Goal: Task Accomplishment & Management: Manage account settings

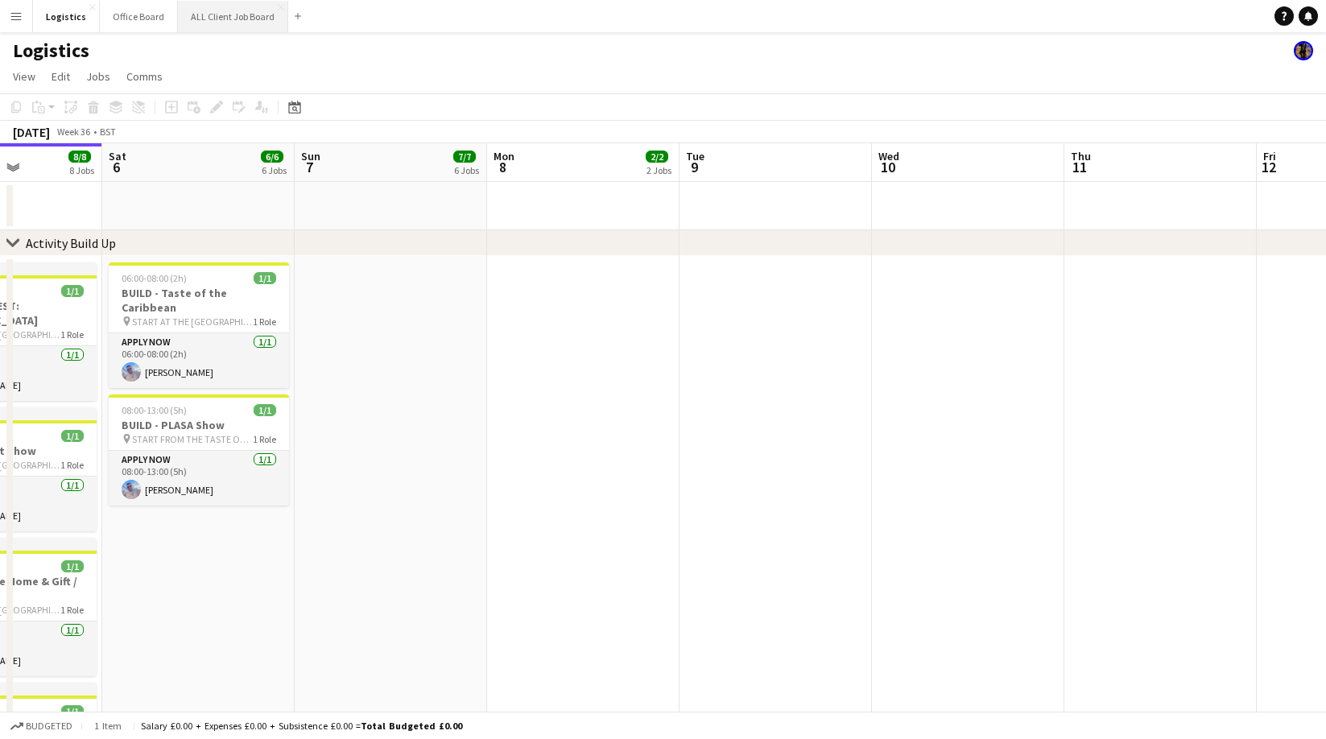
click at [222, 20] on button "ALL Client Job Board Close" at bounding box center [233, 16] width 110 height 31
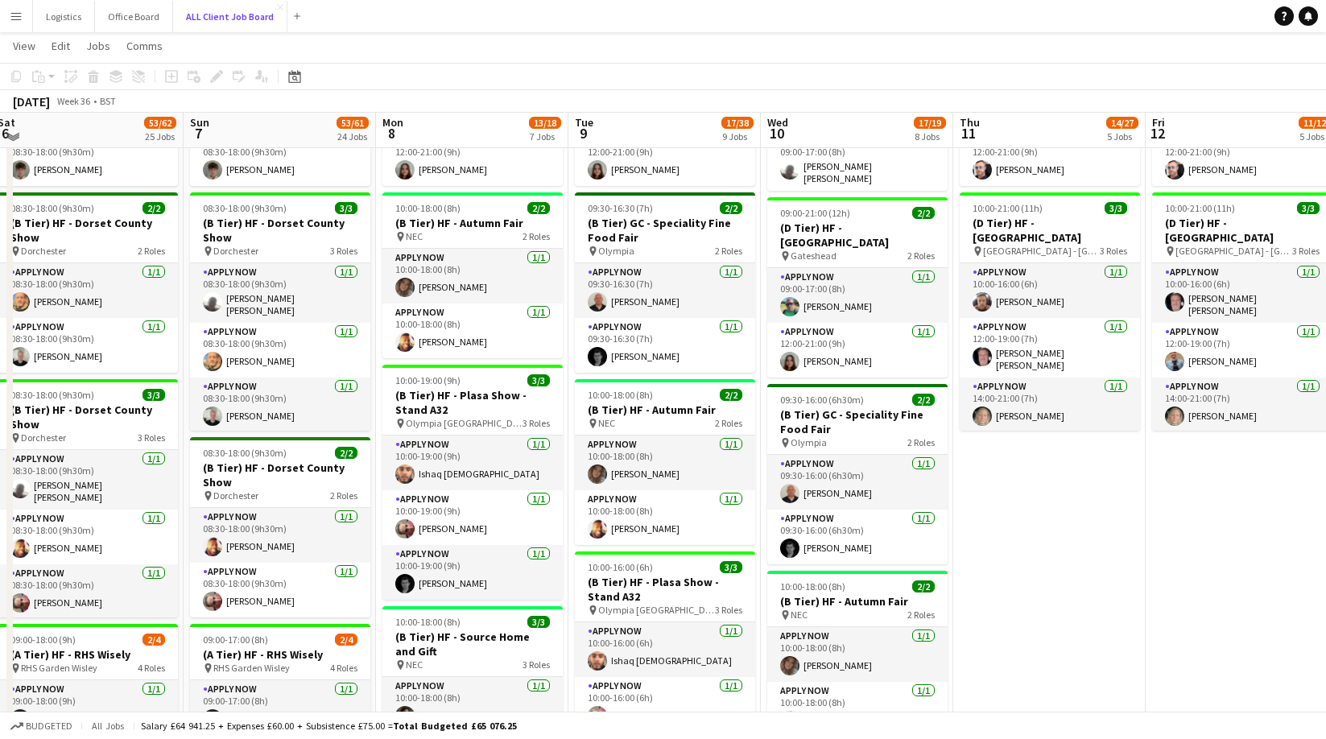
scroll to position [793, 0]
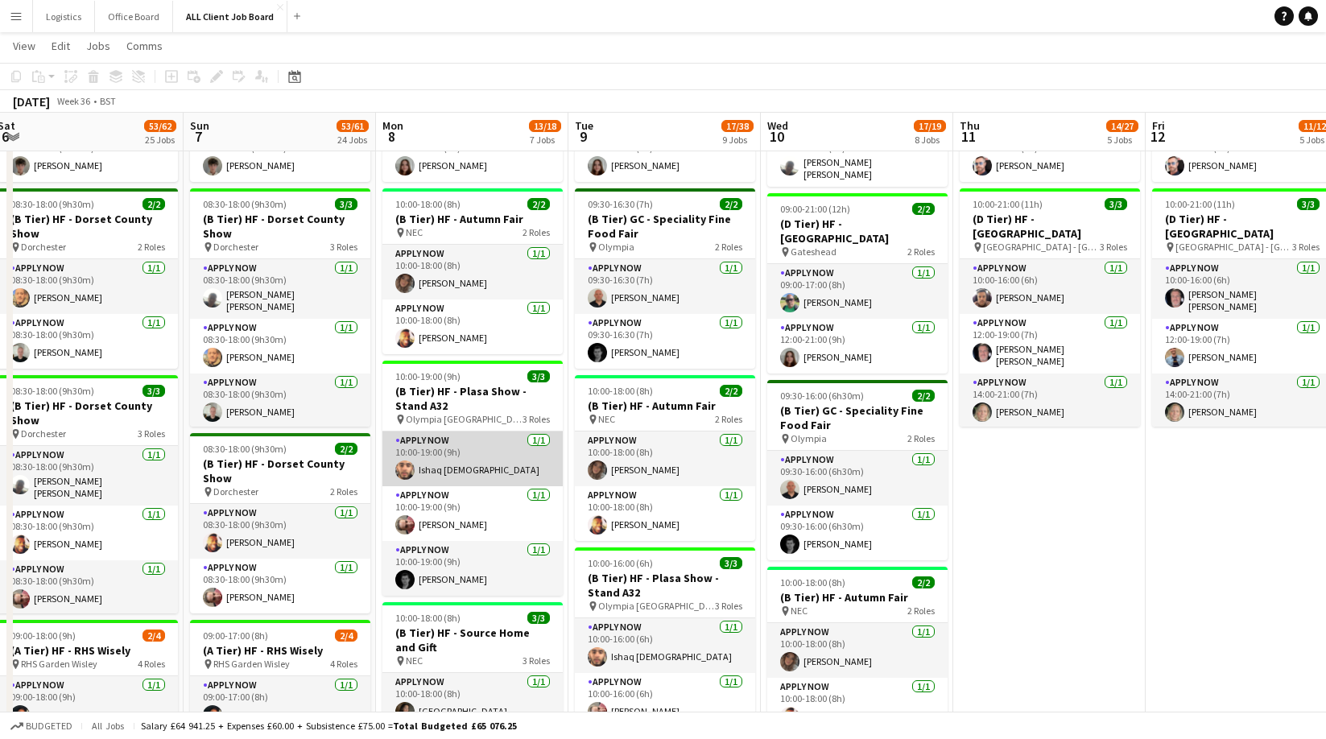
click at [481, 458] on app-card-role "APPLY NOW [DATE] 10:00-19:00 (9h) Ishaq [DEMOGRAPHIC_DATA]" at bounding box center [472, 458] width 180 height 55
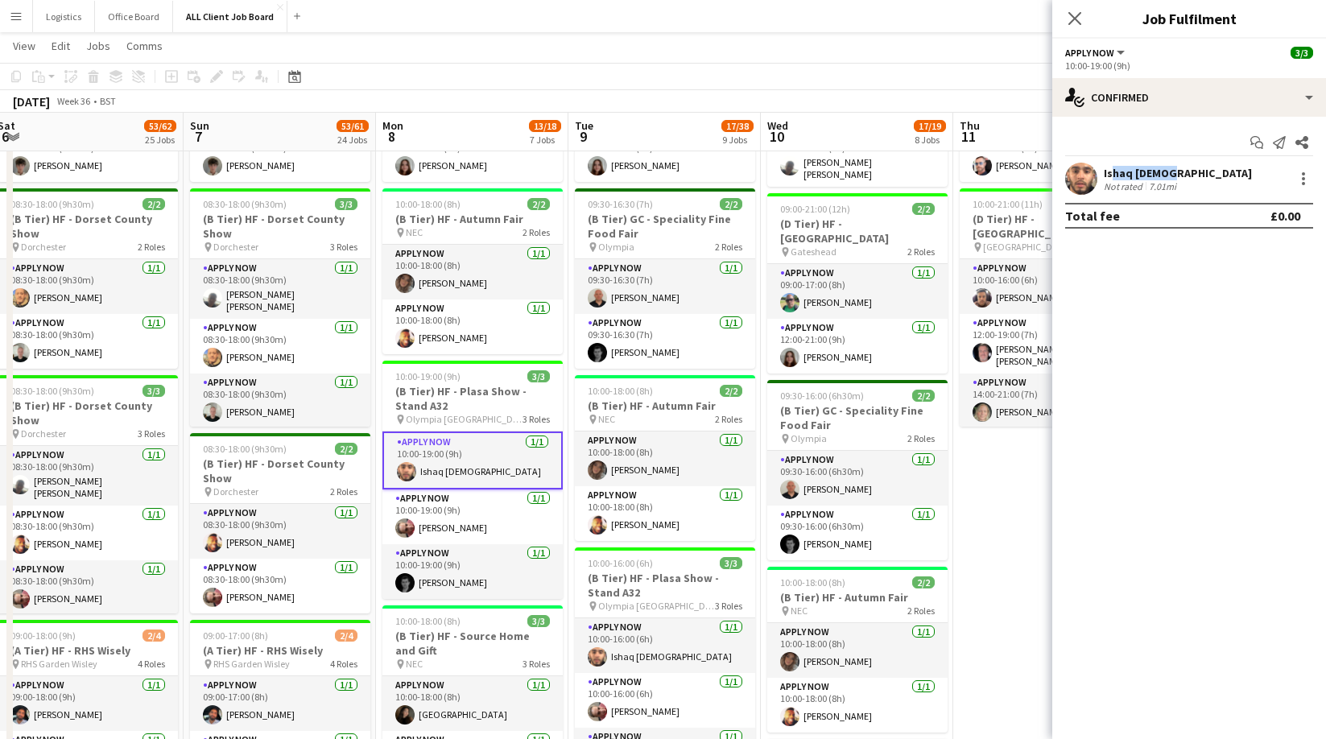
drag, startPoint x: 1167, startPoint y: 175, endPoint x: 1118, endPoint y: 171, distance: 49.3
click at [1105, 175] on div "Ishaq [DEMOGRAPHIC_DATA]" at bounding box center [1178, 173] width 148 height 14
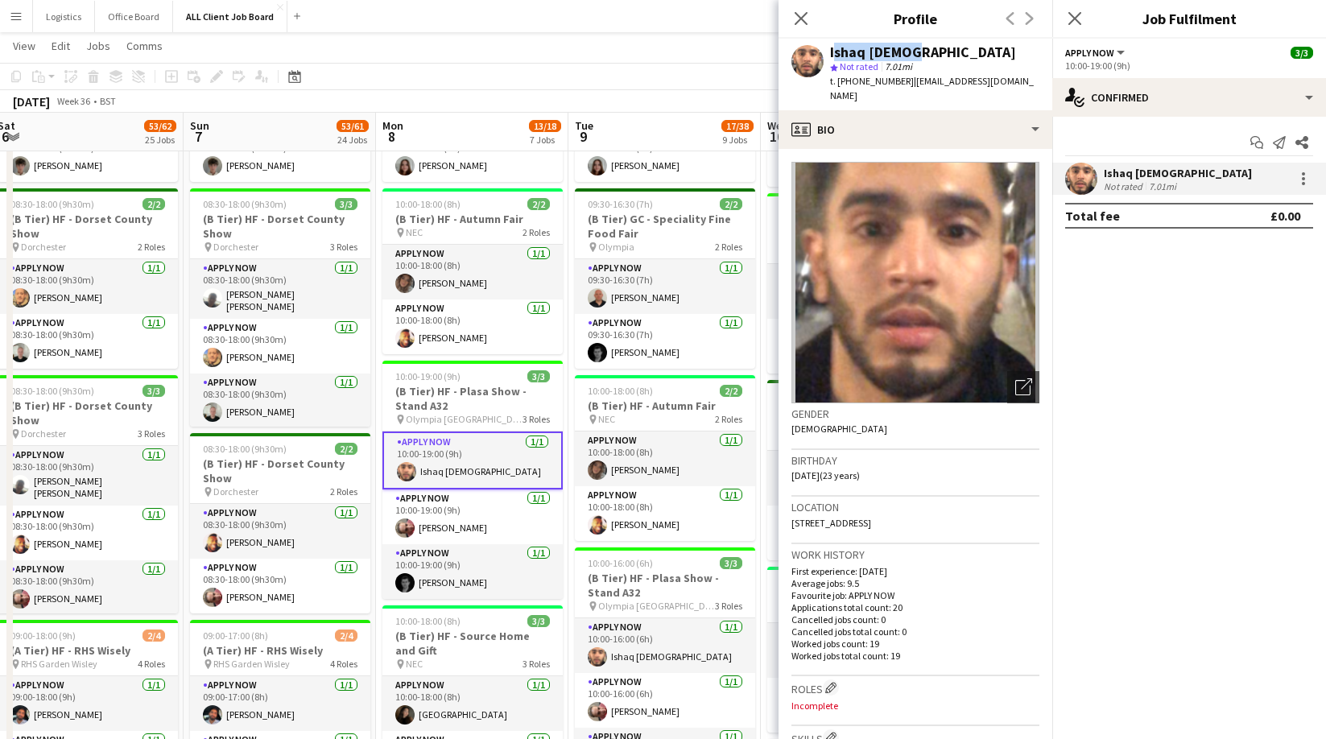
drag, startPoint x: 902, startPoint y: 51, endPoint x: 849, endPoint y: 52, distance: 52.3
click at [830, 52] on div "Ishaq [DEMOGRAPHIC_DATA]" at bounding box center [923, 52] width 186 height 14
copy div "Ishaq [DEMOGRAPHIC_DATA]"
drag, startPoint x: 996, startPoint y: 83, endPoint x: 910, endPoint y: 85, distance: 85.4
click at [906, 85] on div "Ishaq [DEMOGRAPHIC_DATA] star Not rated 7.01mi t. [PHONE_NUMBER] | [EMAIL_ADDRE…" at bounding box center [915, 75] width 274 height 72
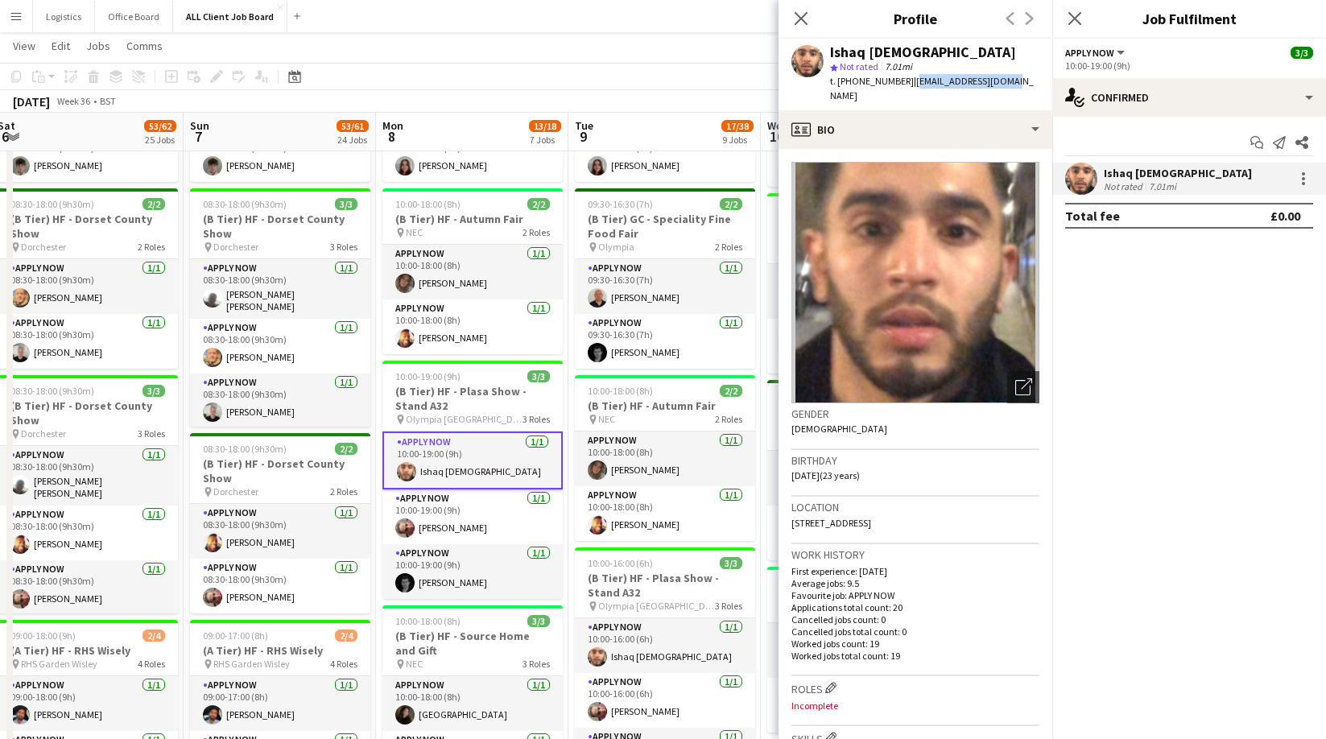
copy span "[EMAIL_ADDRESS][DOMAIN_NAME]"
drag, startPoint x: 898, startPoint y: 81, endPoint x: 869, endPoint y: 80, distance: 29.8
click at [853, 80] on span "t. [PHONE_NUMBER]" at bounding box center [872, 81] width 84 height 12
copy span "7368126206"
click at [456, 526] on app-card-role "APPLY NOW [DATE] 10:00-19:00 (9h) [PERSON_NAME]" at bounding box center [472, 516] width 180 height 55
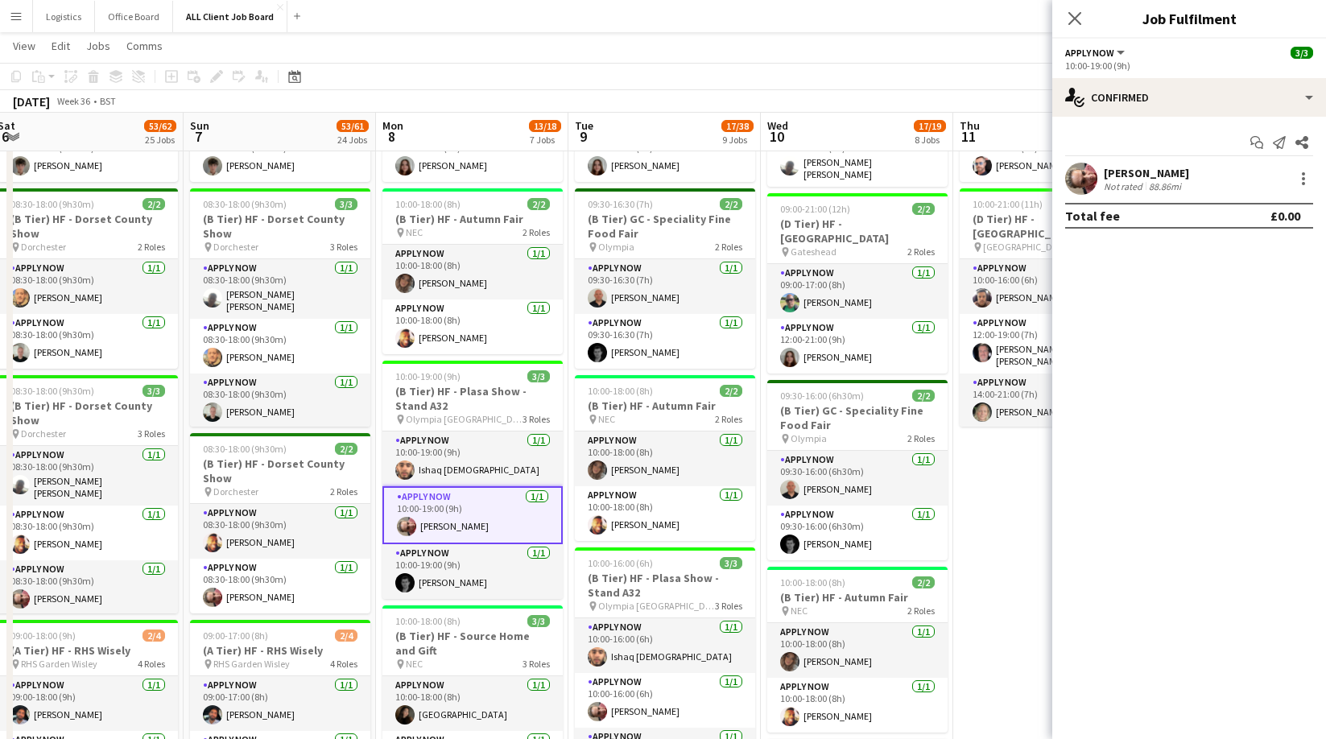
click at [1151, 176] on div "[PERSON_NAME]" at bounding box center [1146, 173] width 85 height 14
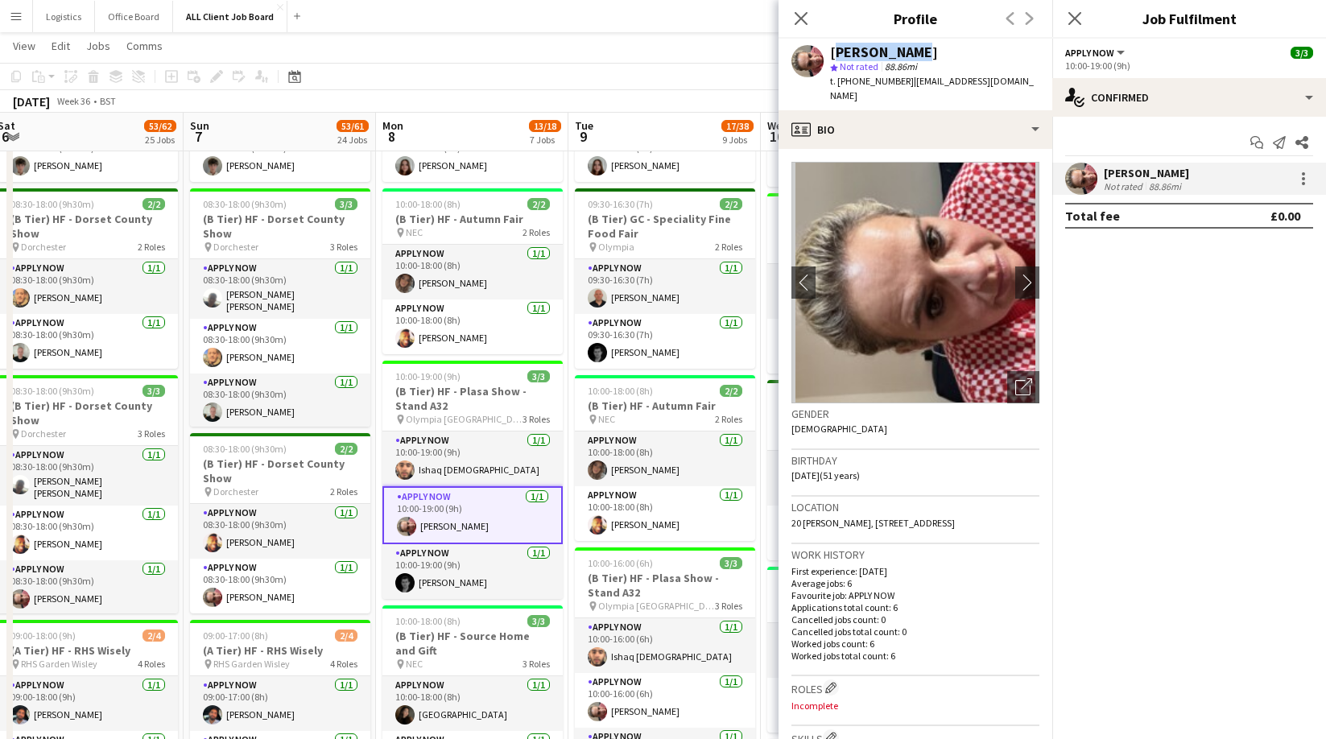
drag, startPoint x: 913, startPoint y: 51, endPoint x: 855, endPoint y: 52, distance: 58.0
click at [832, 49] on div "[PERSON_NAME]" at bounding box center [884, 52] width 108 height 14
copy div "[PERSON_NAME]"
drag, startPoint x: 1005, startPoint y: 81, endPoint x: 923, endPoint y: 85, distance: 82.2
click at [906, 82] on div "[PERSON_NAME] star Not rated 88.86mi t. [PHONE_NUMBER] | [EMAIL_ADDRESS][DOMAIN…" at bounding box center [915, 75] width 274 height 72
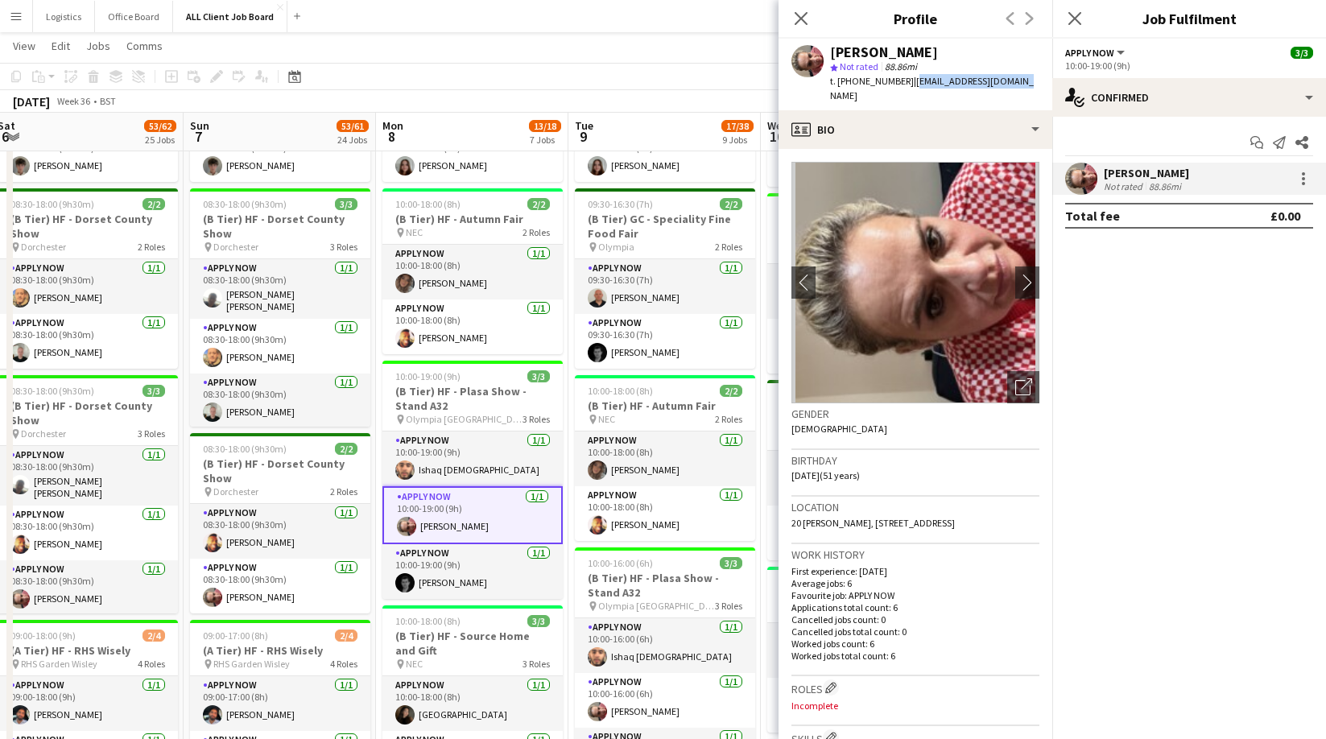
copy span "[EMAIL_ADDRESS][DOMAIN_NAME]"
drag, startPoint x: 899, startPoint y: 80, endPoint x: 842, endPoint y: 80, distance: 57.2
click at [839, 80] on span "t. [PHONE_NUMBER]" at bounding box center [872, 81] width 84 height 12
copy span "[PHONE_NUMBER]"
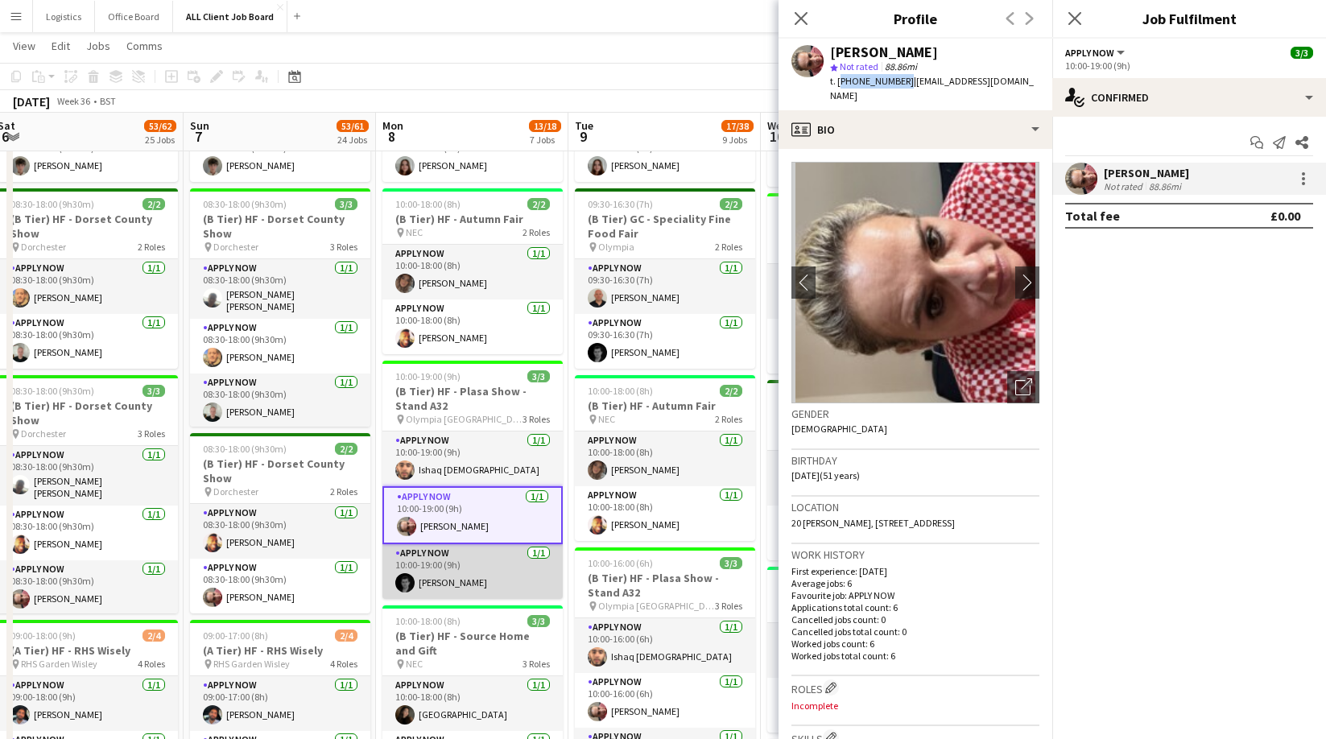
click at [449, 567] on app-card-role "APPLY NOW [DATE] 10:00-19:00 (9h) [PERSON_NAME]" at bounding box center [472, 571] width 180 height 55
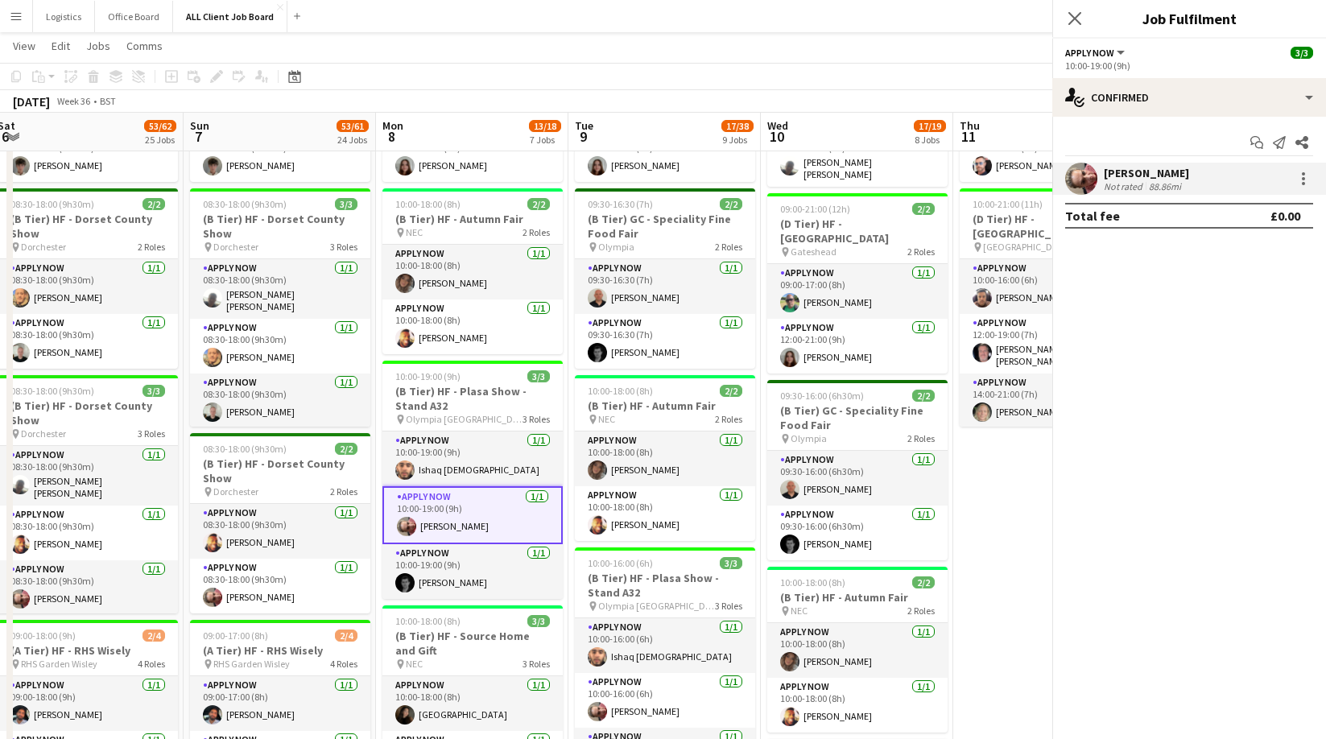
scroll to position [0, 587]
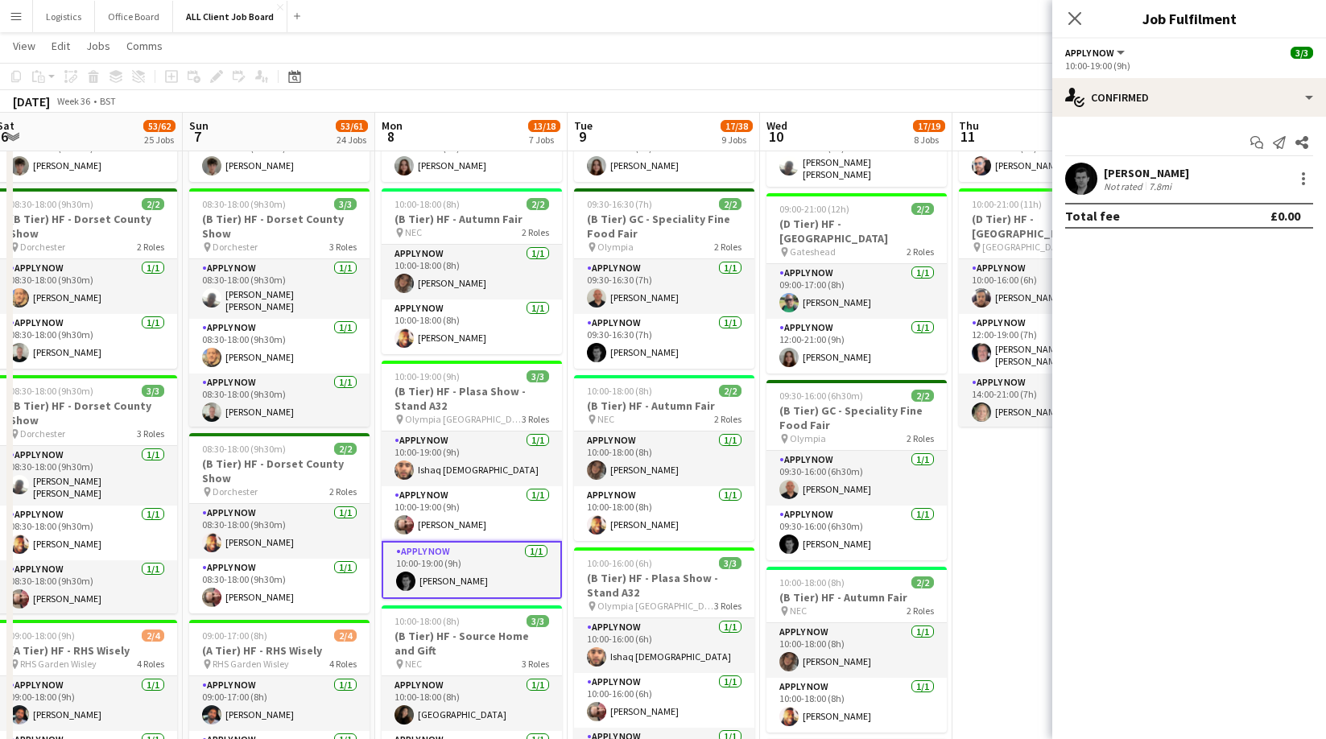
click at [1119, 178] on div "[PERSON_NAME]" at bounding box center [1146, 173] width 85 height 14
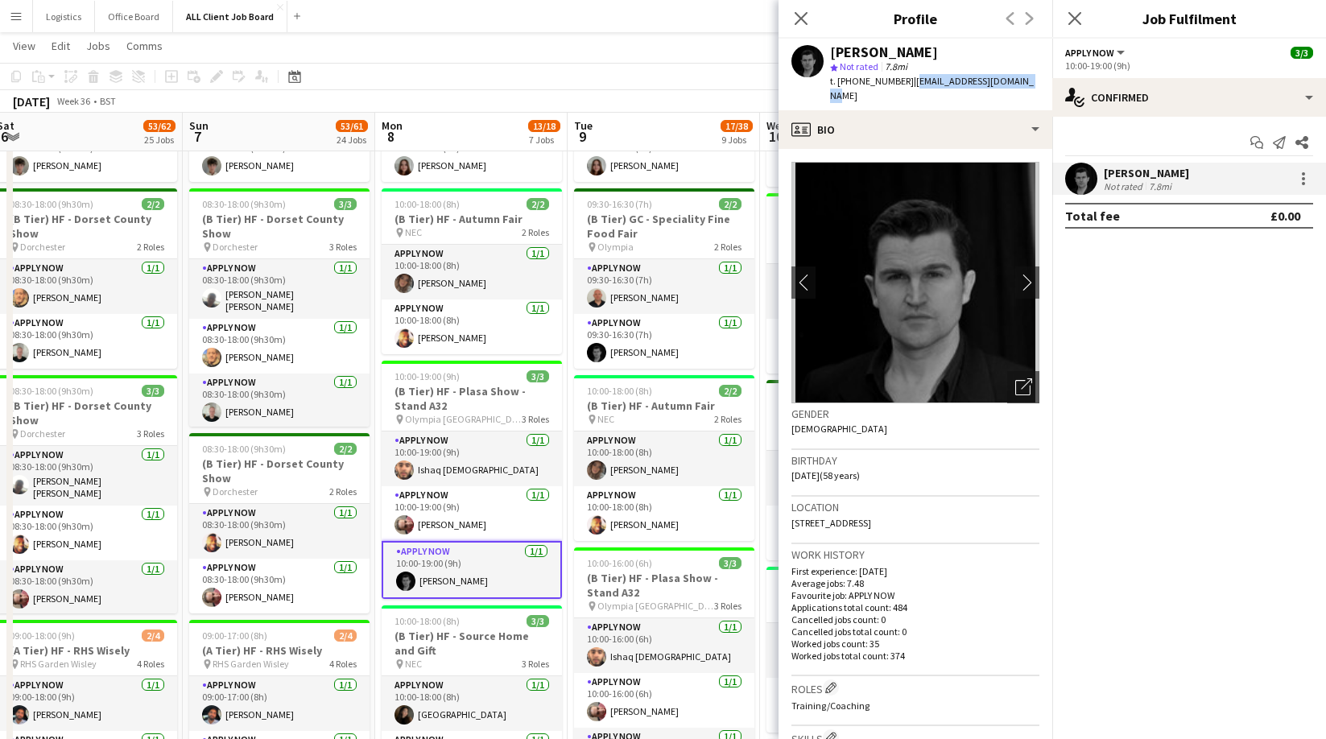
drag, startPoint x: 1021, startPoint y: 84, endPoint x: 910, endPoint y: 87, distance: 111.1
click at [910, 87] on div "[PERSON_NAME] star Not rated 7.8mi t. [PHONE_NUMBER] | [EMAIL_ADDRESS][DOMAIN_N…" at bounding box center [915, 75] width 274 height 72
copy span "[EMAIL_ADDRESS][DOMAIN_NAME]"
click at [811, 22] on app-icon "Close pop-in" at bounding box center [801, 18] width 23 height 23
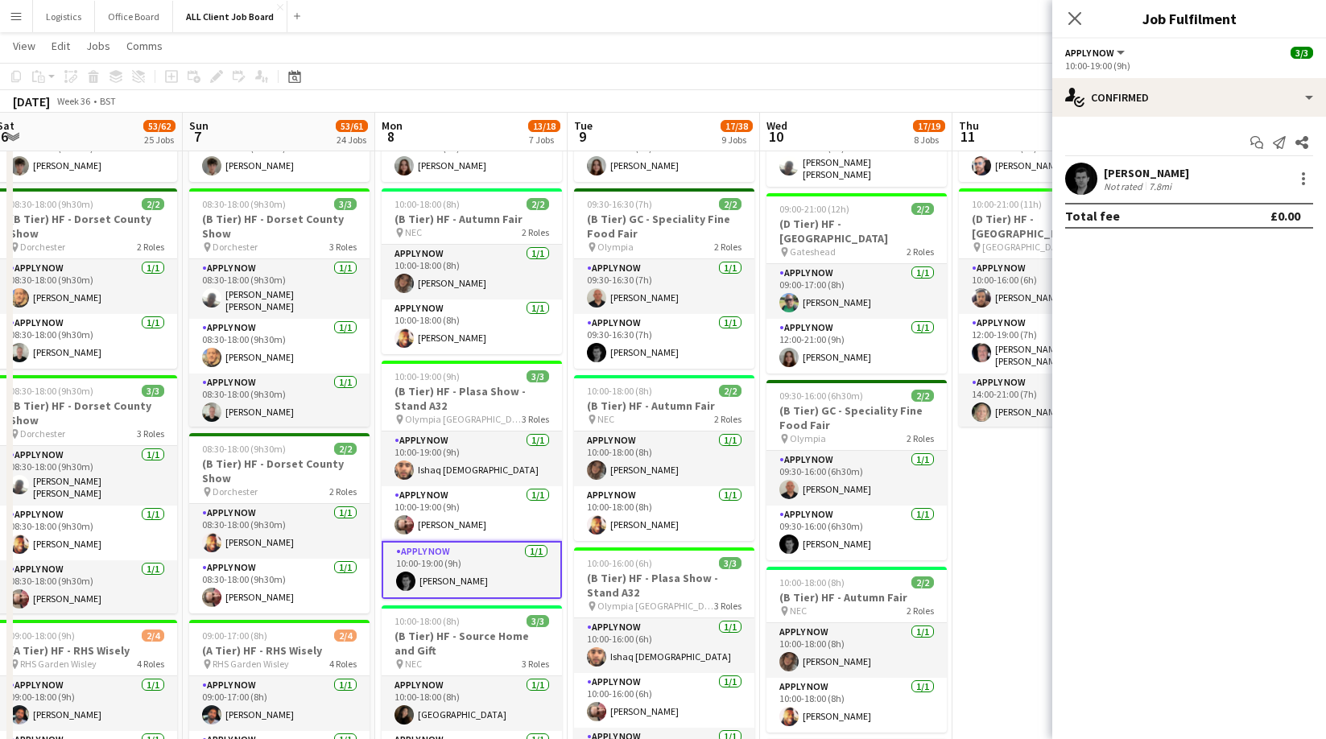
click at [1077, 21] on icon at bounding box center [1074, 18] width 13 height 13
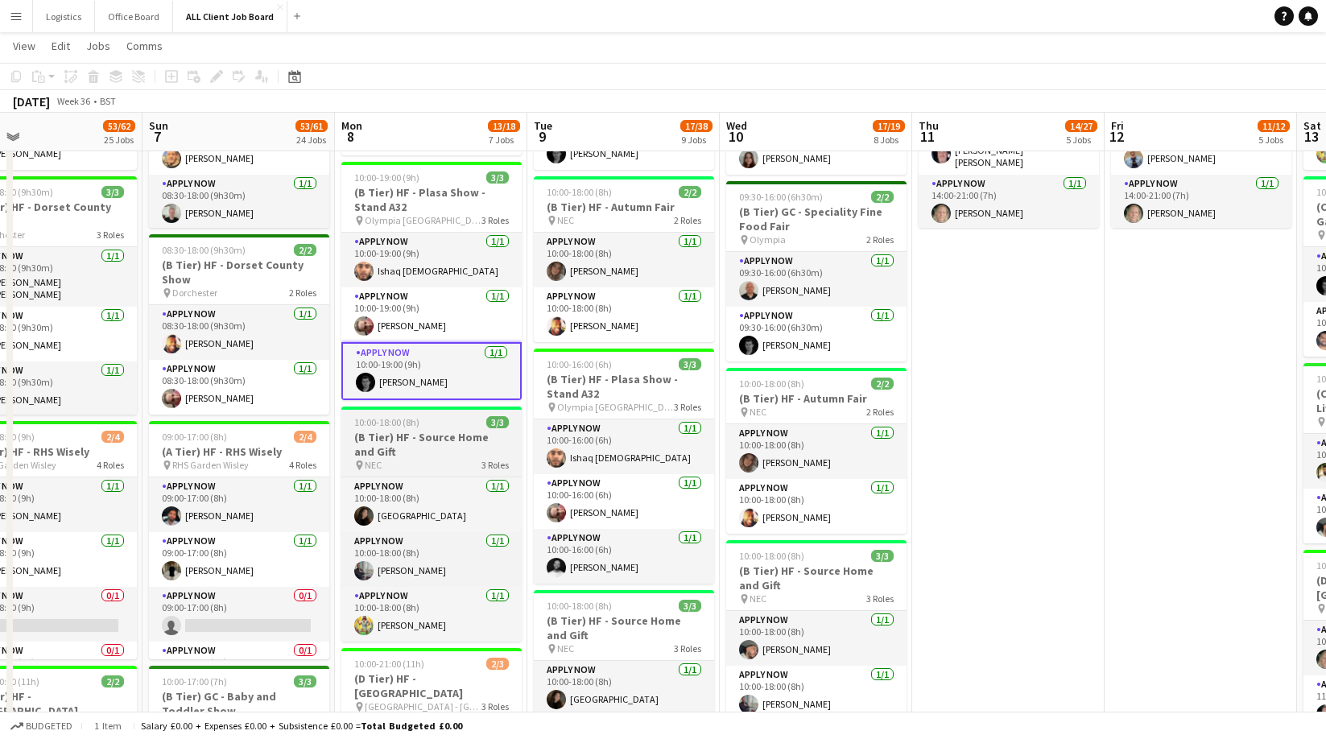
scroll to position [0, 635]
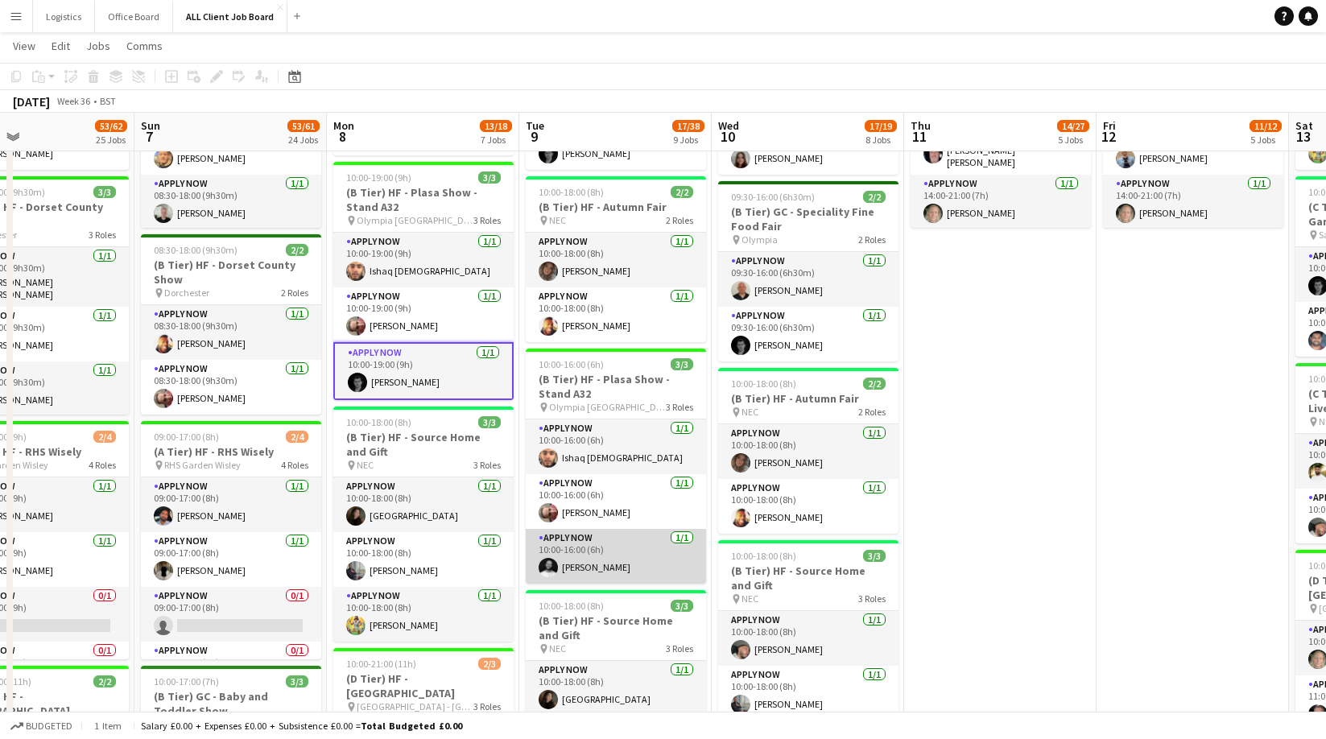
click at [606, 547] on app-card-role "APPLY NOW [DATE] 10:00-16:00 (6h) [PERSON_NAME]" at bounding box center [616, 556] width 180 height 55
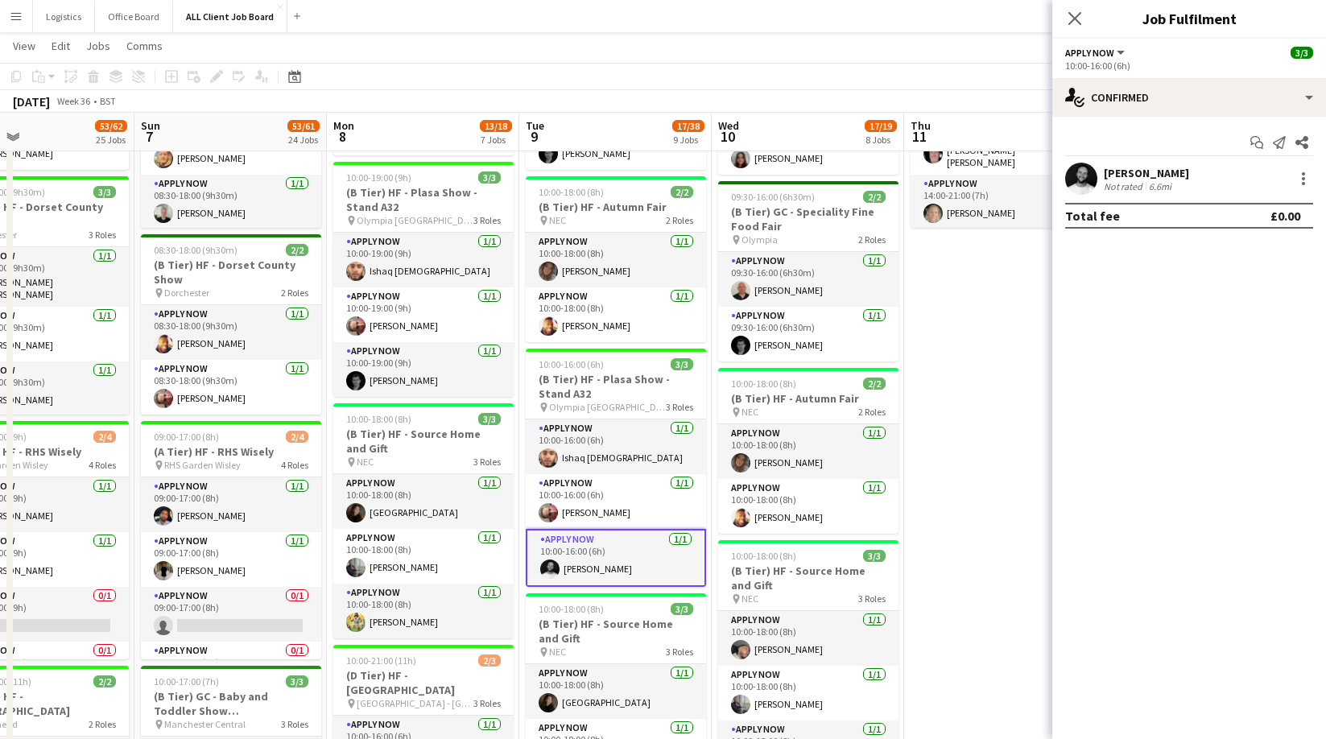
click at [1140, 183] on div "Not rated" at bounding box center [1125, 186] width 42 height 12
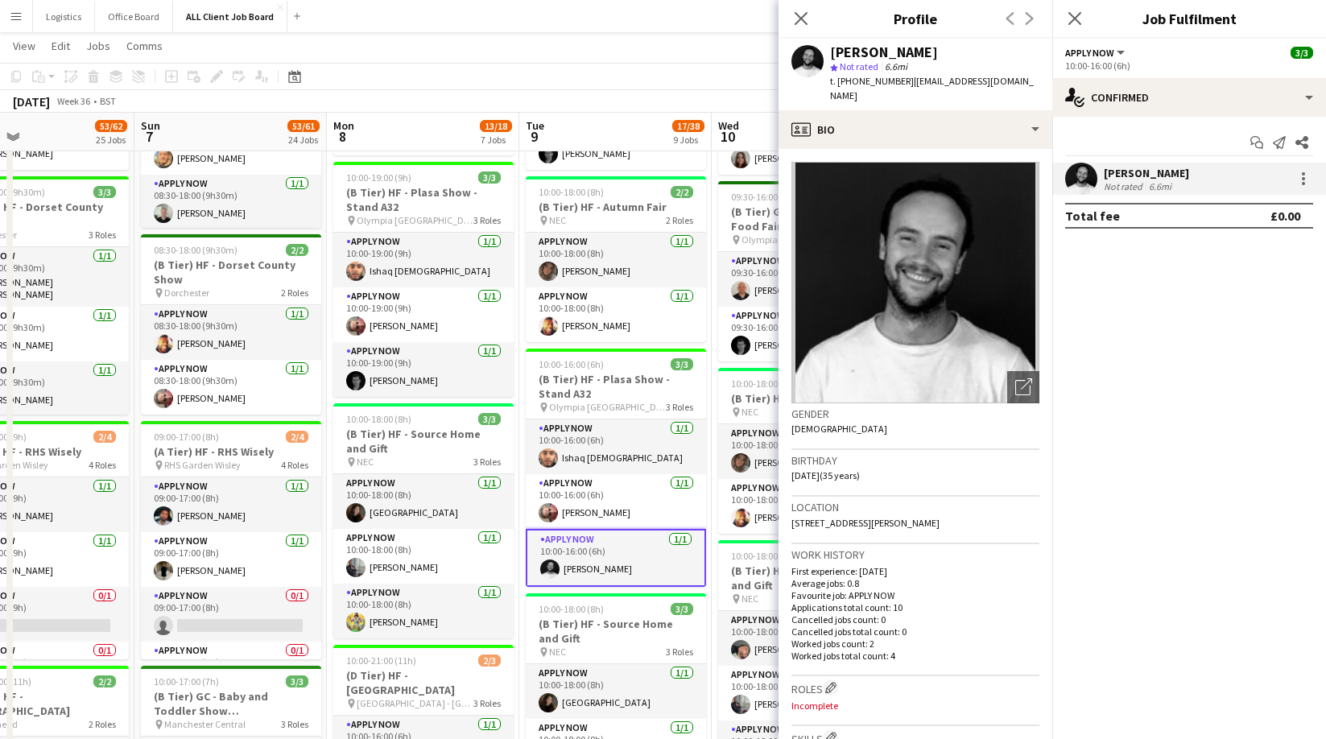
drag, startPoint x: 942, startPoint y: 52, endPoint x: 833, endPoint y: 56, distance: 108.7
click at [833, 56] on div "[PERSON_NAME]" at bounding box center [934, 52] width 209 height 14
copy div "[PERSON_NAME]"
drag, startPoint x: 1014, startPoint y: 81, endPoint x: 911, endPoint y: 82, distance: 103.0
click at [910, 83] on span "| [EMAIL_ADDRESS][DOMAIN_NAME]" at bounding box center [932, 88] width 204 height 27
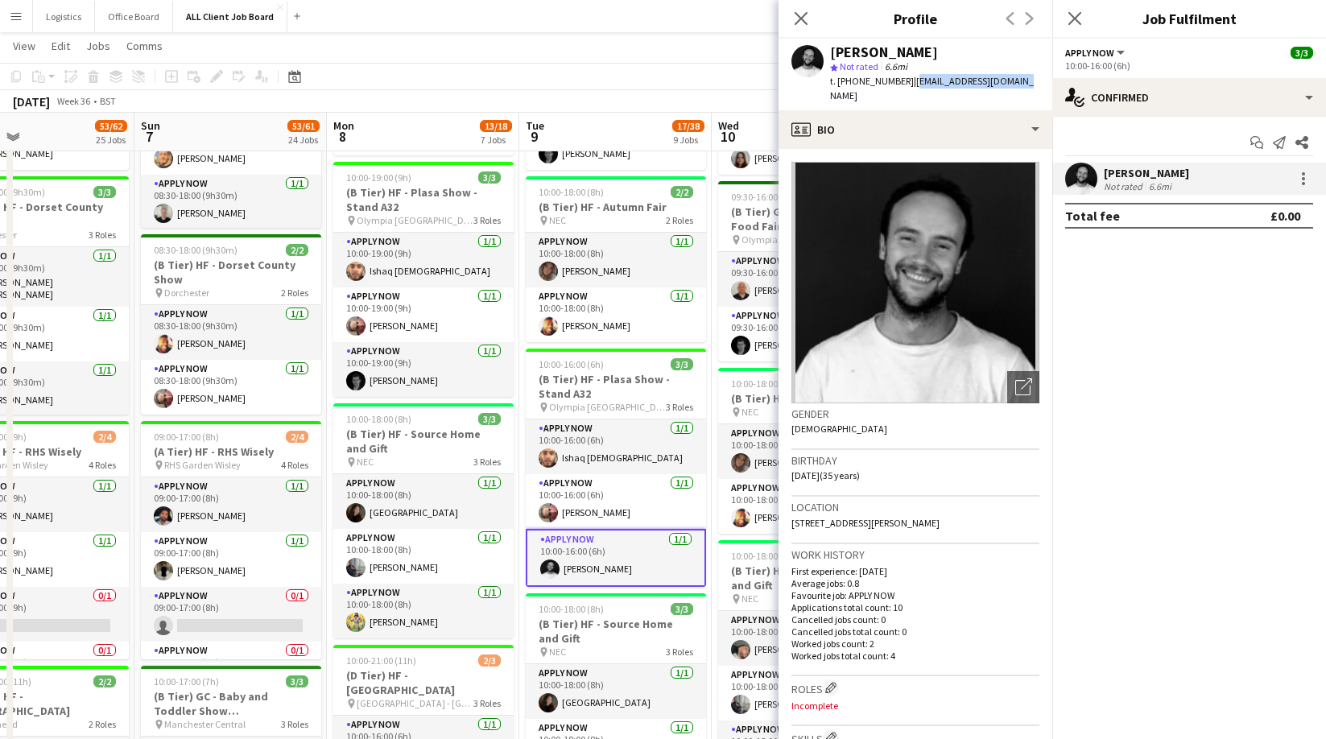
copy span "[EMAIL_ADDRESS][DOMAIN_NAME]"
click at [899, 82] on span "t. [PHONE_NUMBER]" at bounding box center [872, 81] width 84 height 12
drag, startPoint x: 900, startPoint y: 80, endPoint x: 838, endPoint y: 80, distance: 62.0
click at [838, 80] on span "t. [PHONE_NUMBER]" at bounding box center [872, 81] width 84 height 12
copy span "[PHONE_NUMBER]"
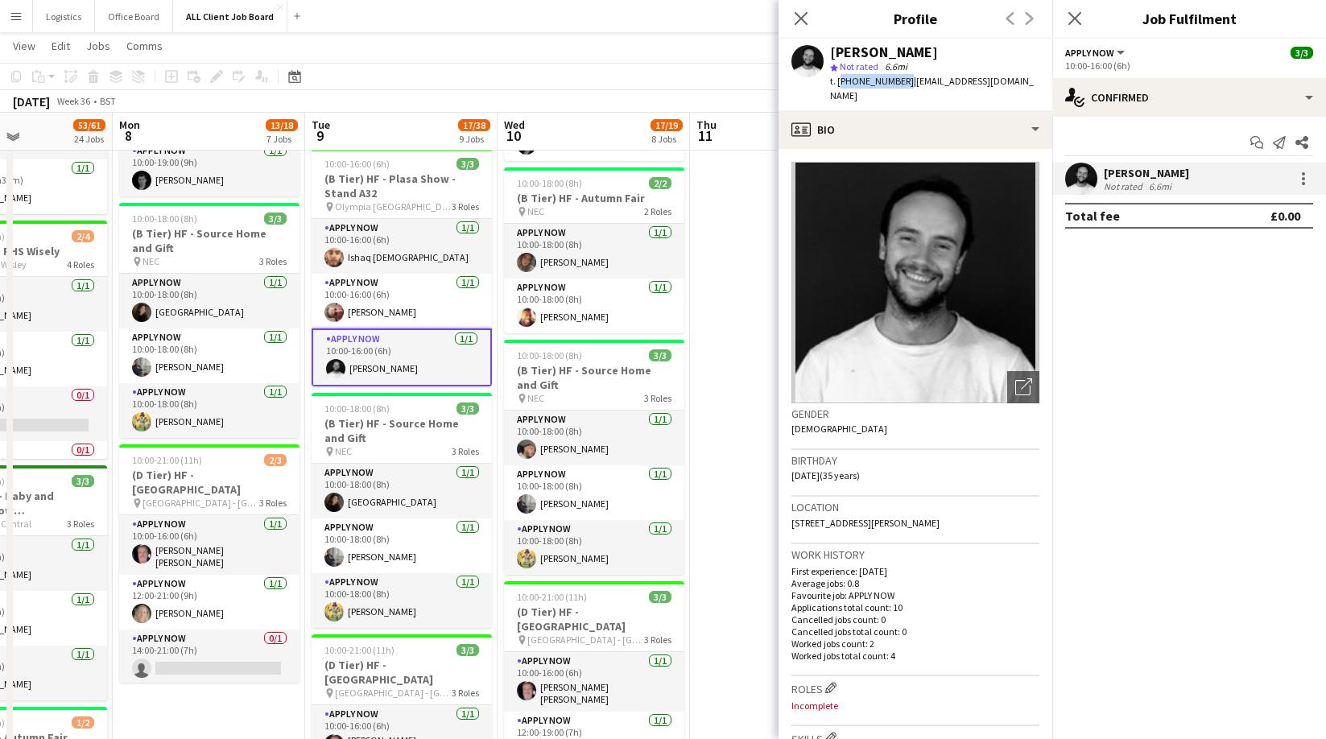
scroll to position [1197, 0]
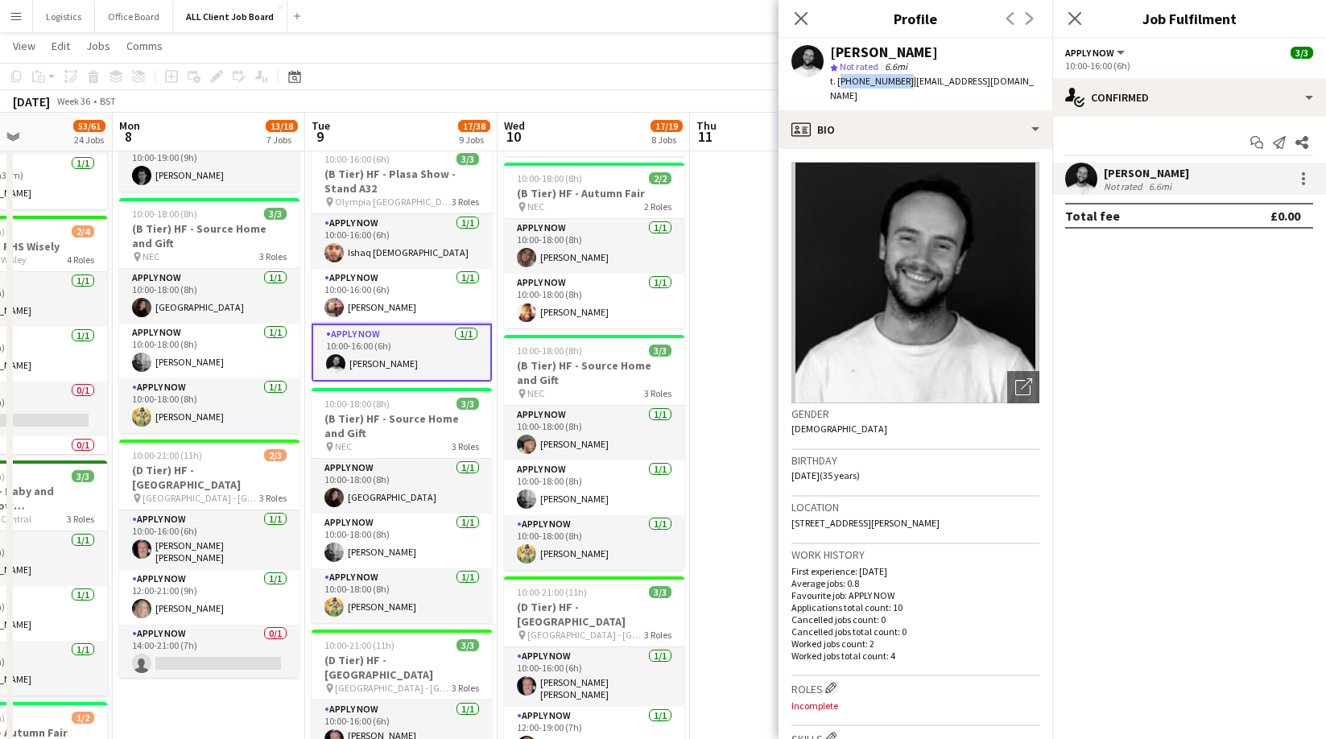
drag, startPoint x: 1075, startPoint y: 19, endPoint x: 1062, endPoint y: 22, distance: 13.3
click at [1075, 19] on icon at bounding box center [1074, 18] width 13 height 13
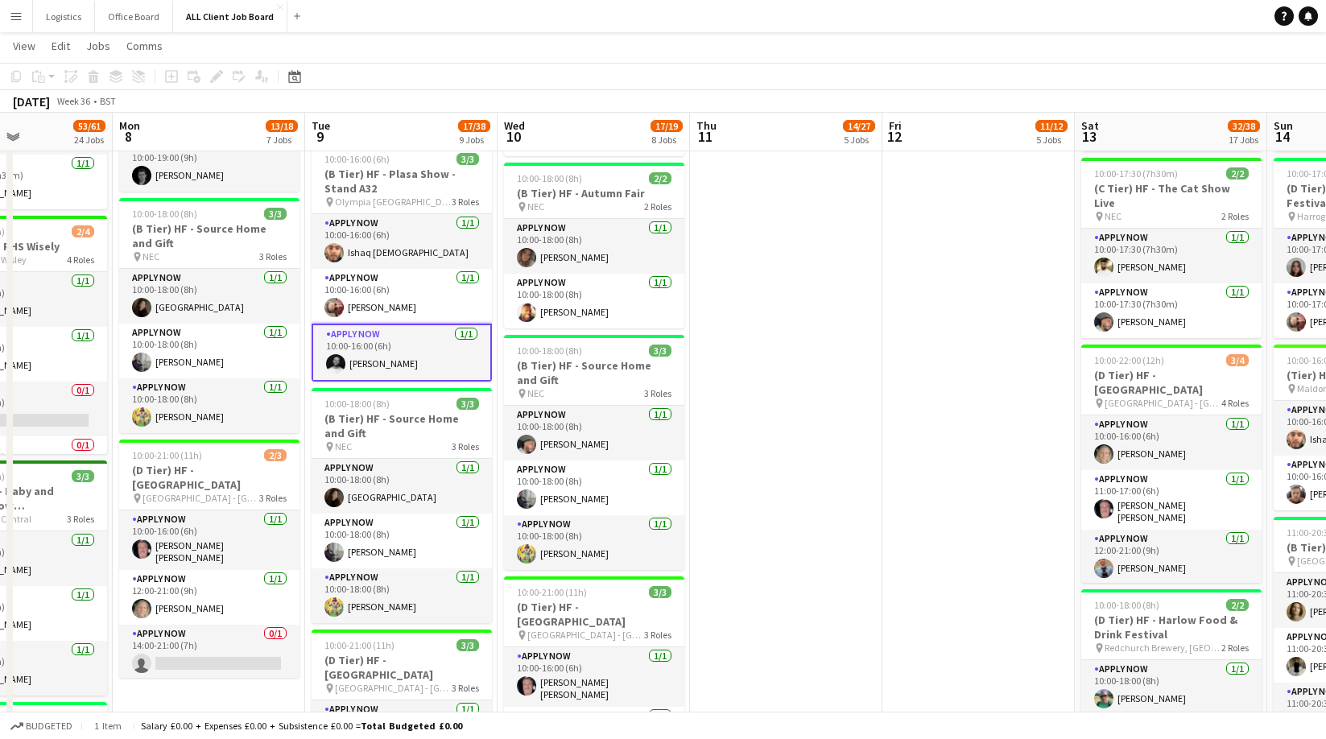
drag, startPoint x: 931, startPoint y: 27, endPoint x: 902, endPoint y: 36, distance: 31.3
click at [931, 26] on app-navbar "Menu Boards Boards Boards All jobs Status Workforce Workforce My Workforce Recr…" at bounding box center [663, 16] width 1326 height 32
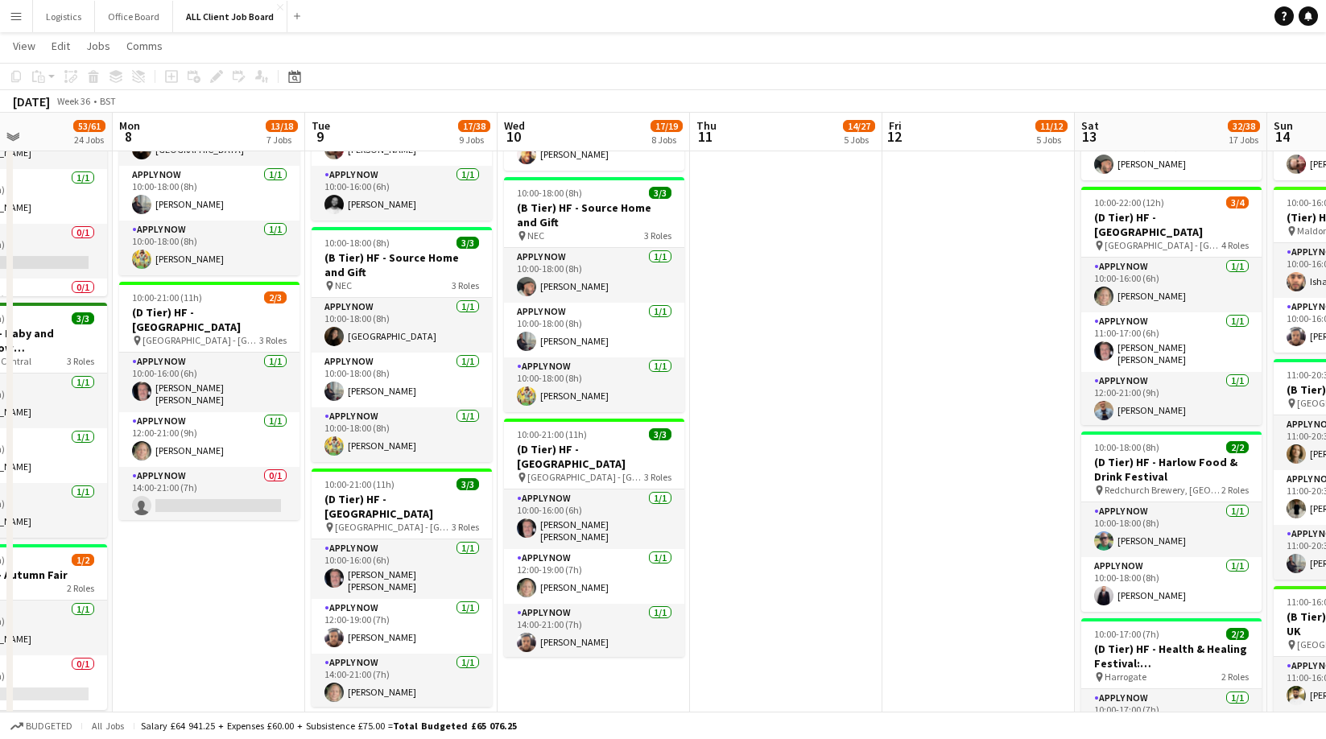
scroll to position [1358, 0]
